Goal: Task Accomplishment & Management: Complete application form

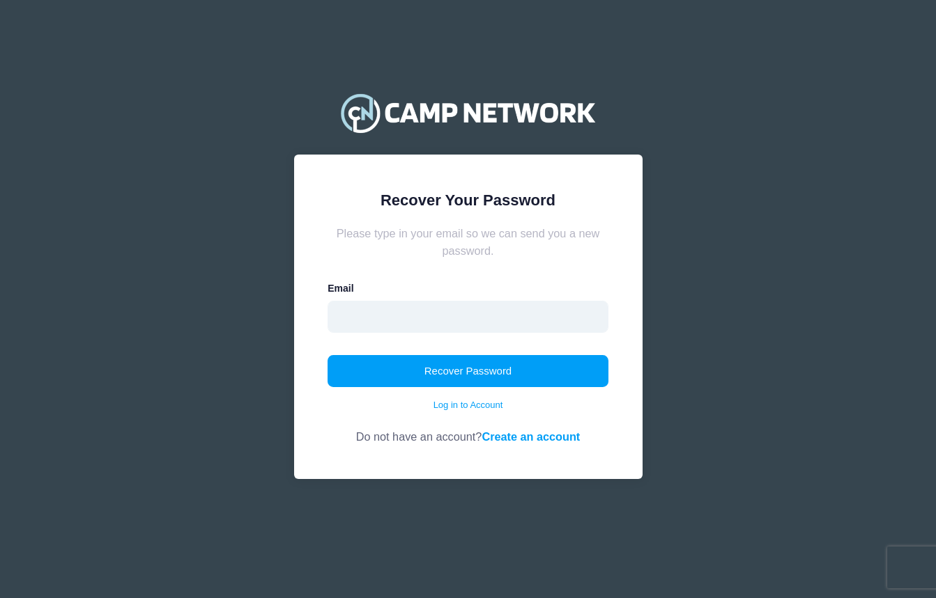
click at [489, 319] on input "email" at bounding box center [467, 317] width 281 height 32
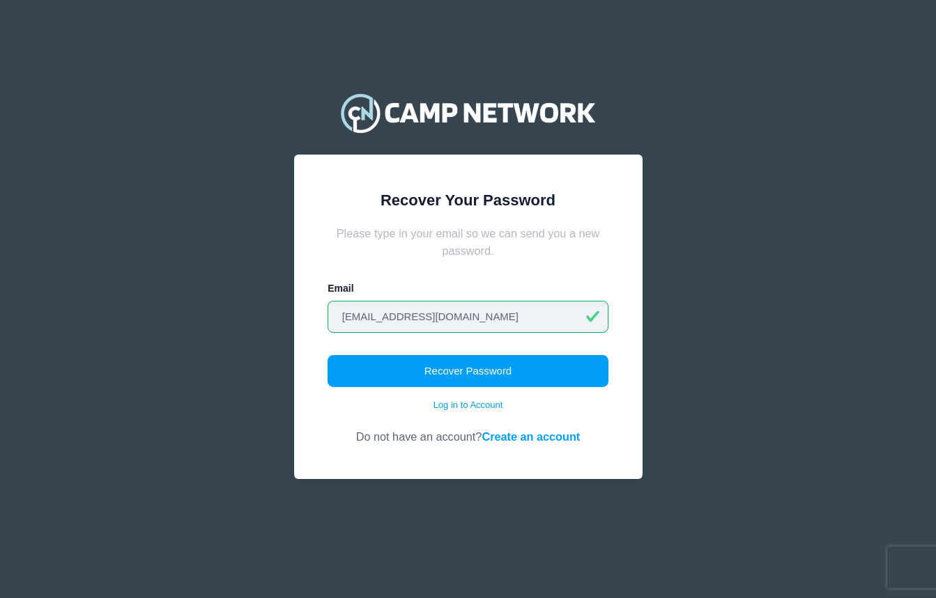
type input "hlmoller@aol.com"
click at [468, 371] on button "Recover Password" at bounding box center [467, 371] width 281 height 32
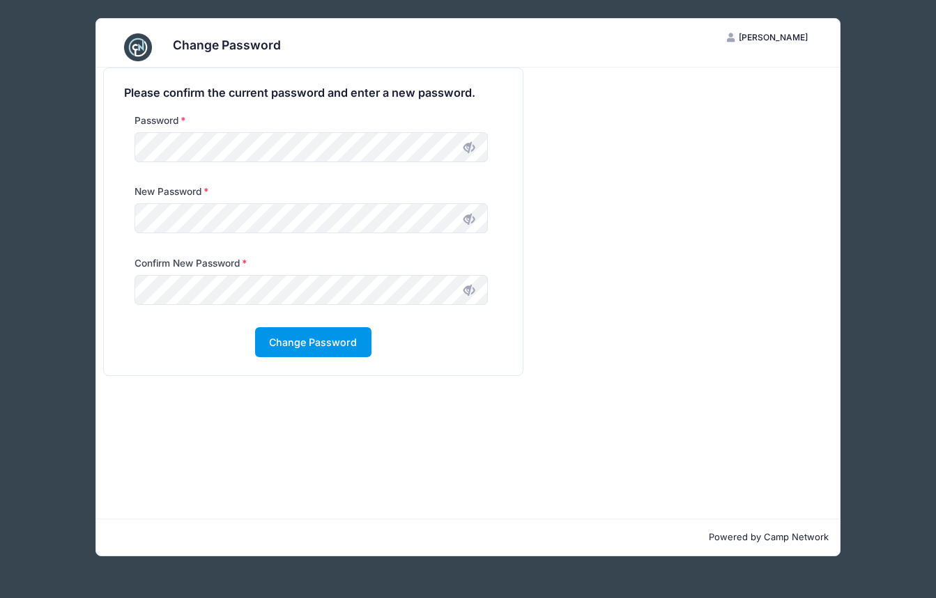
click at [279, 339] on button "Change Password" at bounding box center [313, 342] width 116 height 30
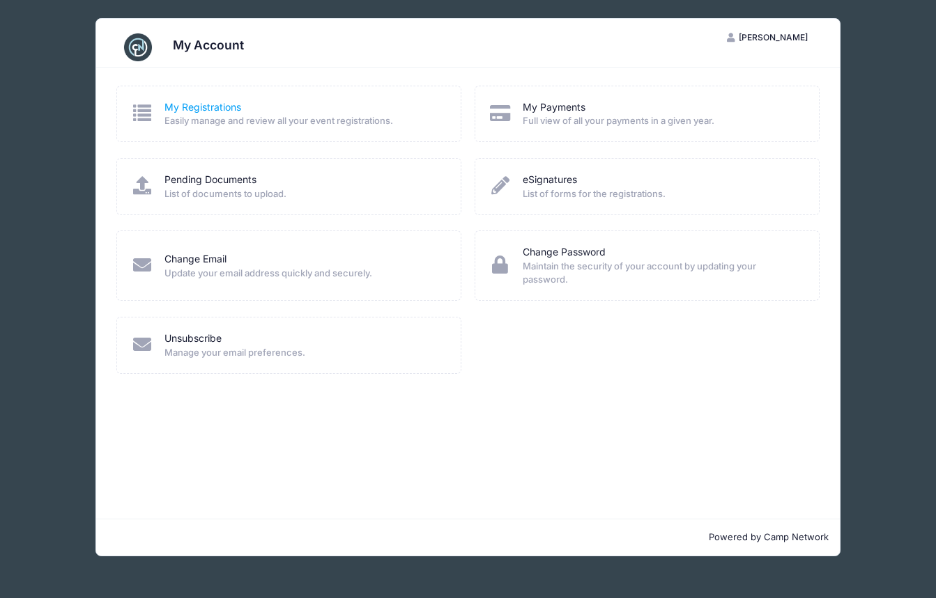
click at [236, 105] on link "My Registrations" at bounding box center [202, 107] width 77 height 15
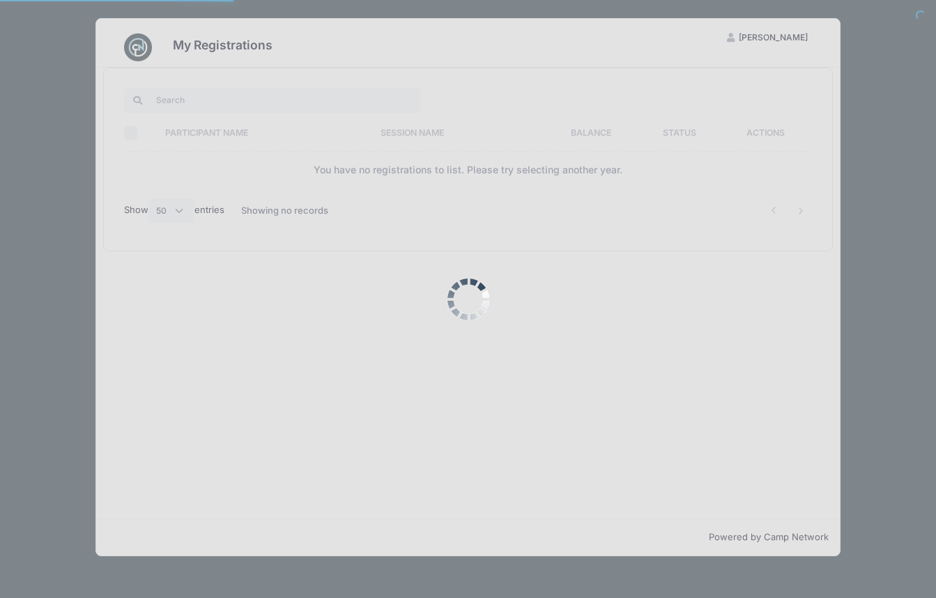
select select "50"
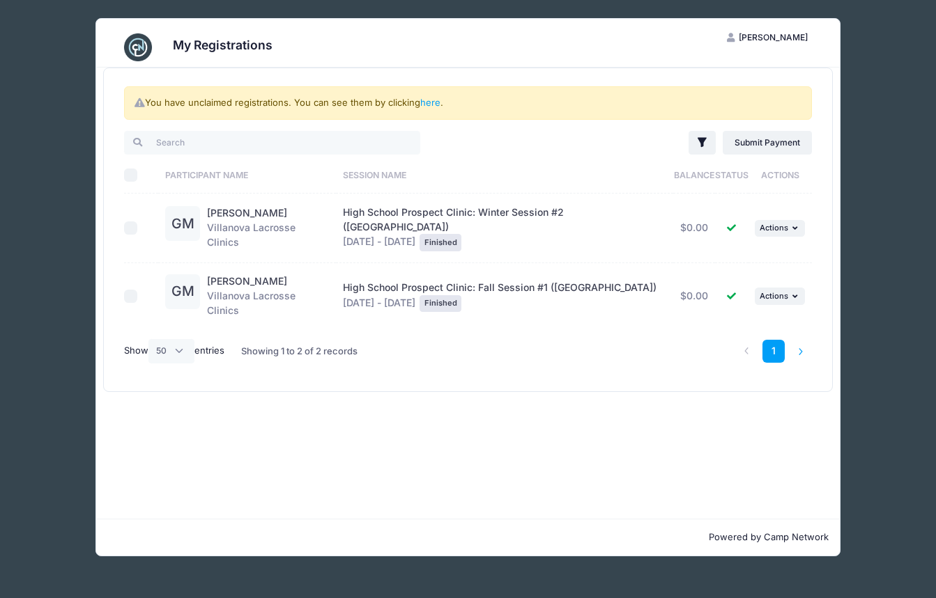
click at [798, 340] on li at bounding box center [800, 351] width 23 height 23
click at [776, 340] on link "1" at bounding box center [773, 351] width 23 height 23
click at [433, 100] on link "here" at bounding box center [430, 102] width 20 height 11
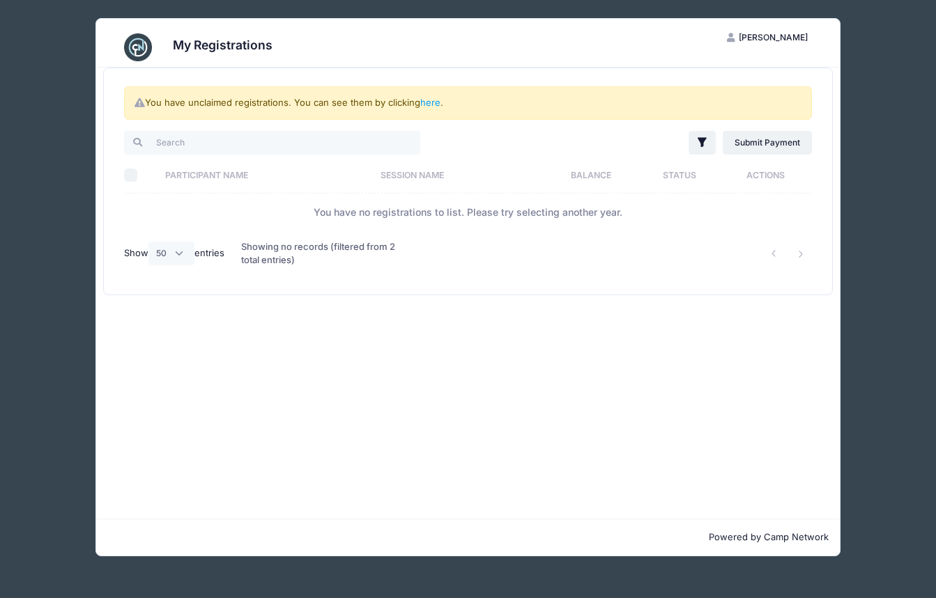
click at [789, 36] on span "[PERSON_NAME]" at bounding box center [773, 37] width 69 height 10
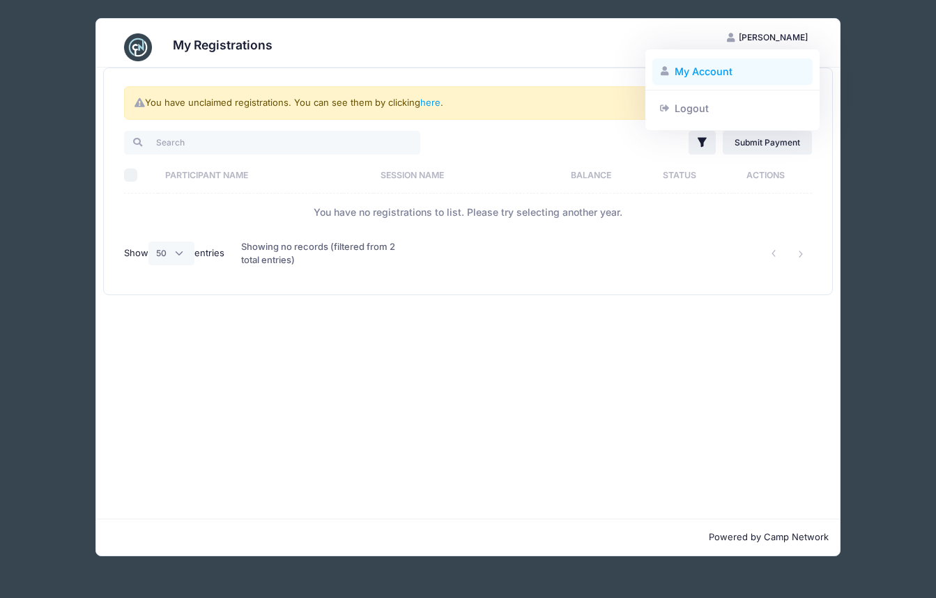
click at [717, 70] on link "My Account" at bounding box center [732, 72] width 161 height 26
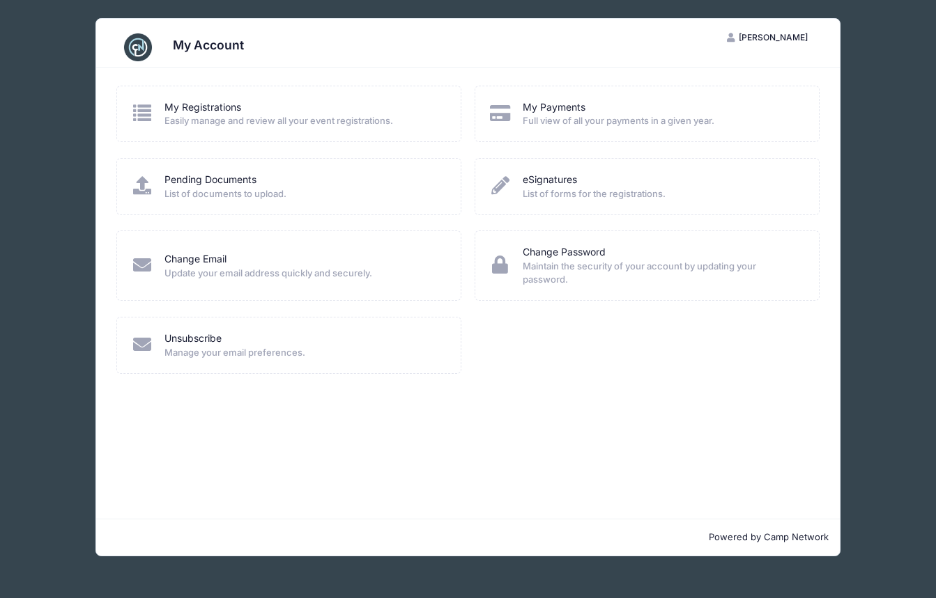
click at [56, 69] on div "My Account HM [PERSON_NAME] My Account Logout My Registrations Easily manage an…" at bounding box center [468, 287] width 894 height 575
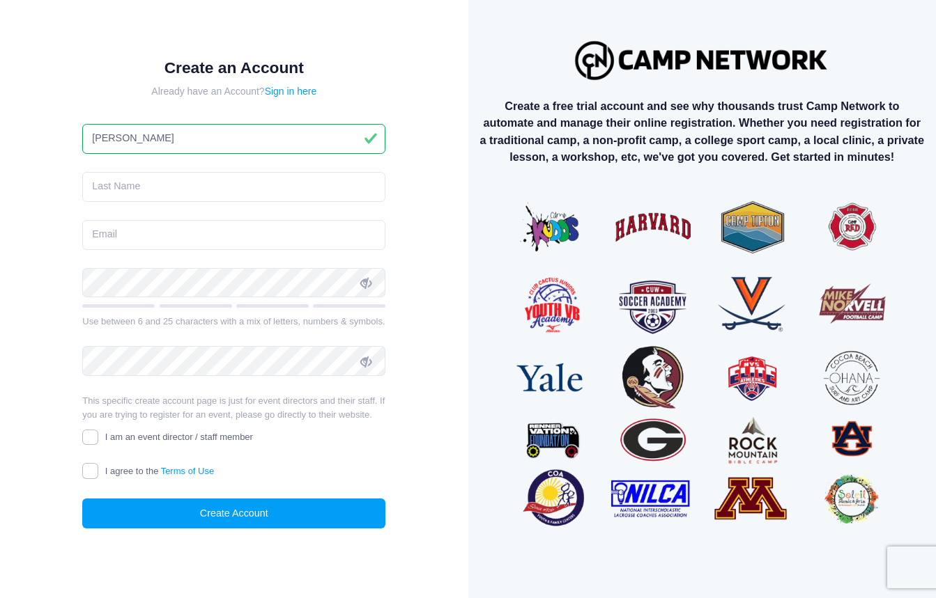
type input "[PERSON_NAME]"
type input "Moller"
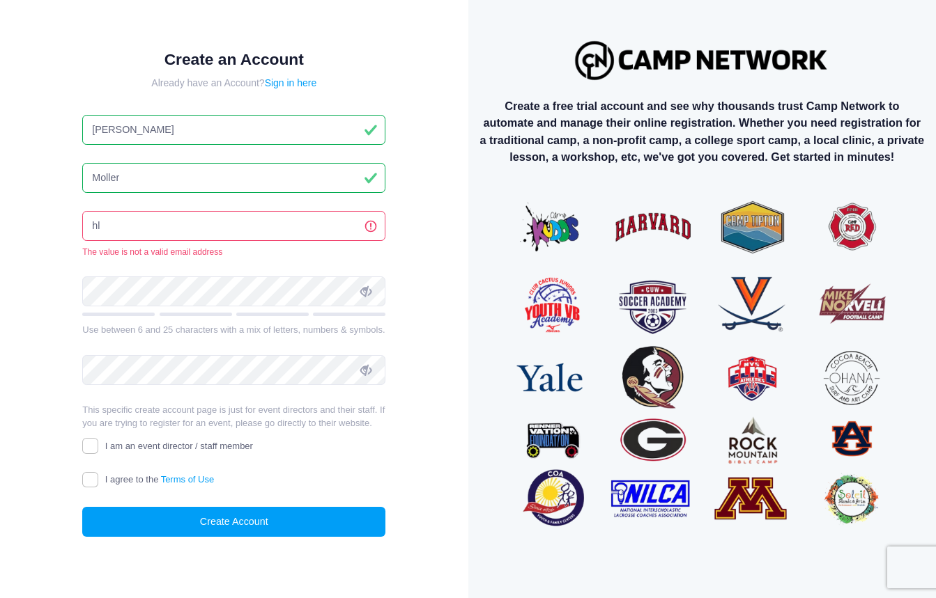
type input "h"
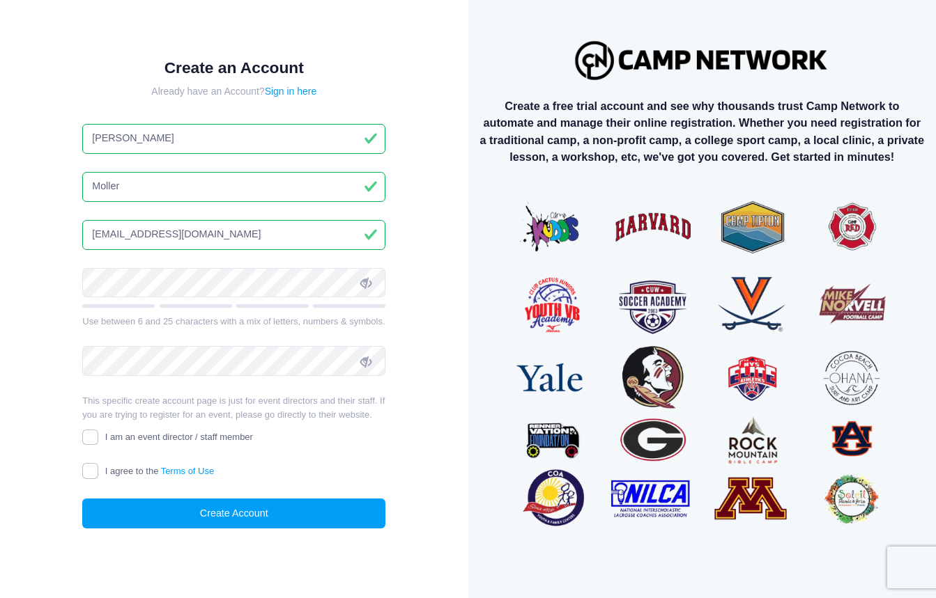
type input "[EMAIL_ADDRESS][DOMAIN_NAME]"
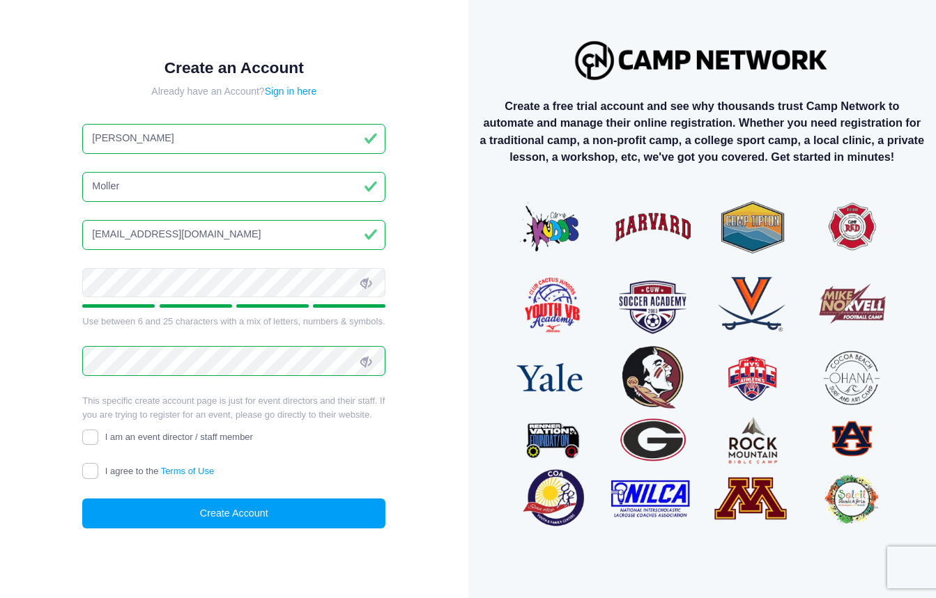
click at [93, 468] on input "I agree to the Terms of Use" at bounding box center [90, 471] width 16 height 16
checkbox input "true"
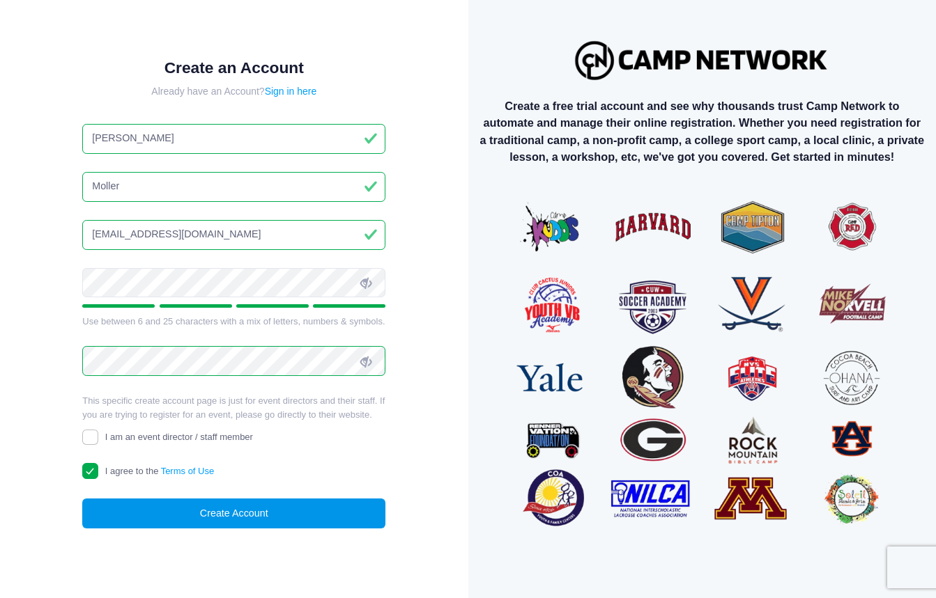
click at [139, 512] on button "Create Account" at bounding box center [233, 514] width 303 height 30
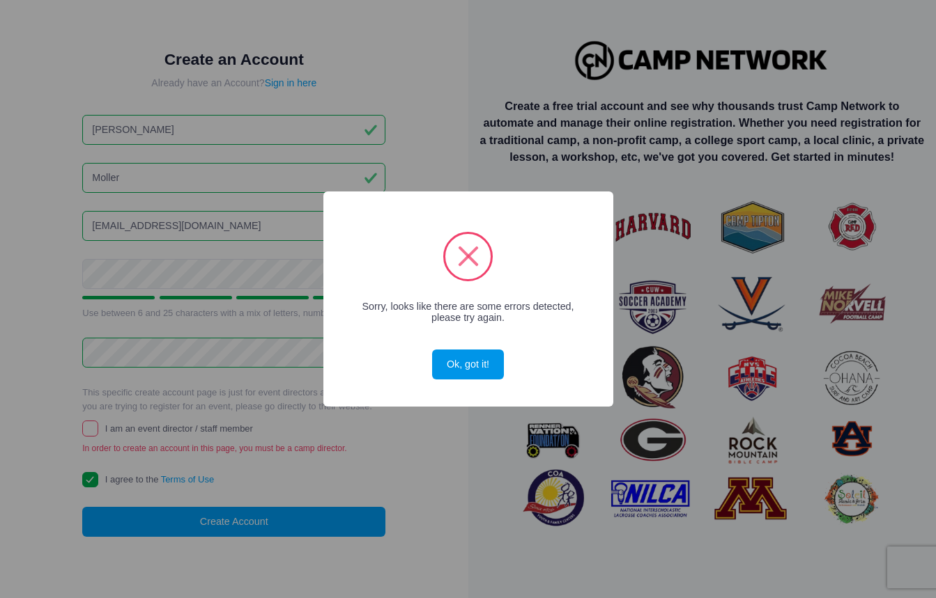
click at [465, 362] on button "Ok, got it!" at bounding box center [467, 365] width 71 height 30
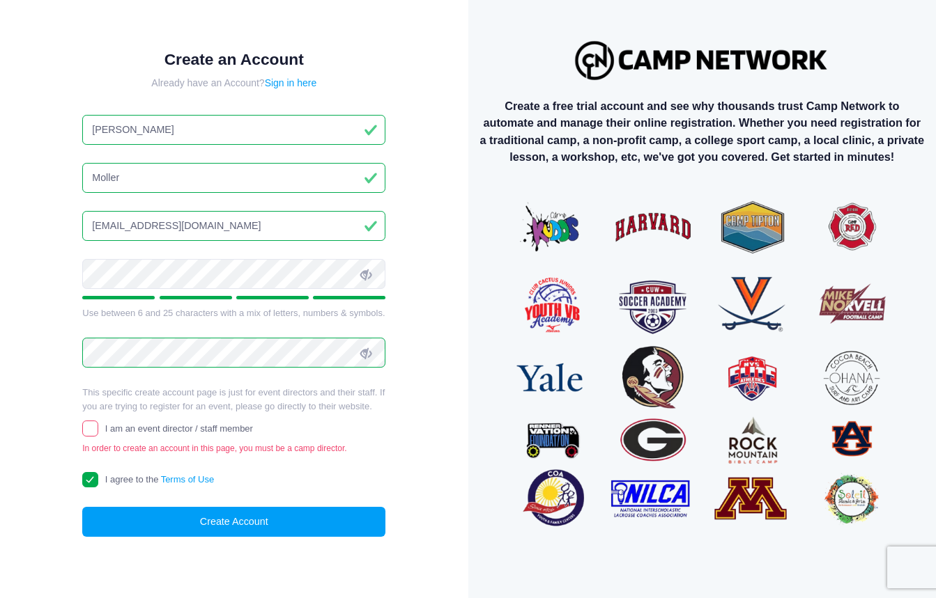
click at [86, 425] on input "I am an event director / staff member" at bounding box center [90, 429] width 16 height 16
checkbox input "true"
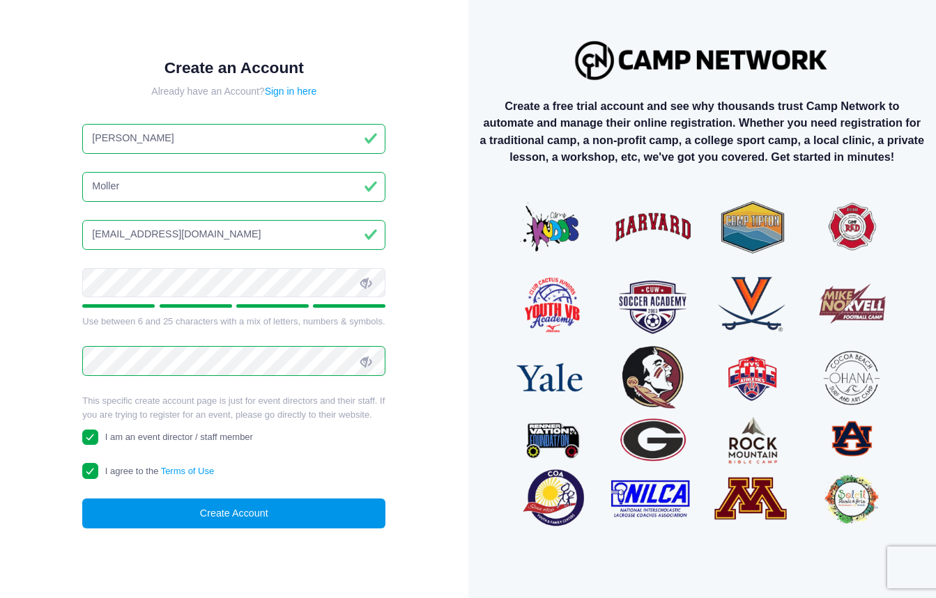
click at [155, 513] on button "Create Account" at bounding box center [233, 514] width 303 height 30
